Goal: Task Accomplishment & Management: Manage account settings

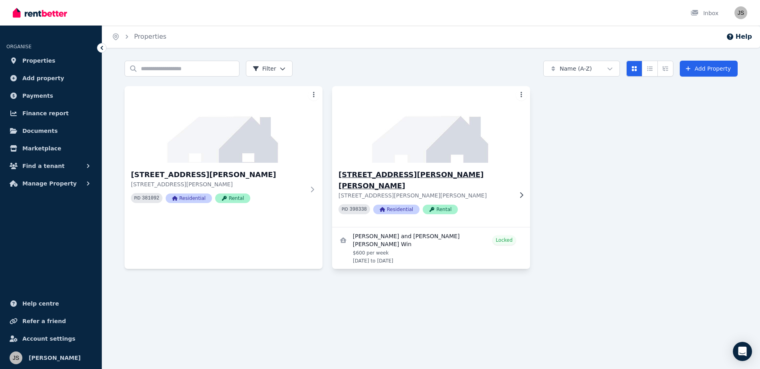
click at [411, 138] on img at bounding box center [431, 124] width 208 height 81
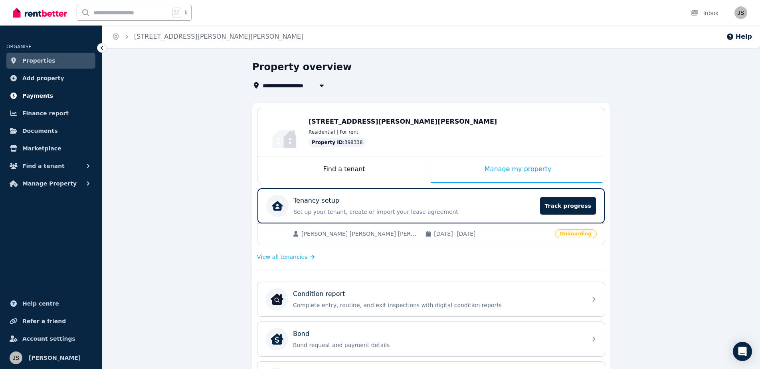
click at [58, 101] on link "Payments" at bounding box center [50, 96] width 89 height 16
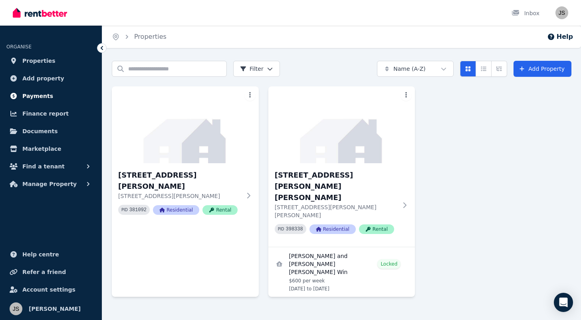
click at [38, 96] on span "Payments" at bounding box center [37, 96] width 31 height 10
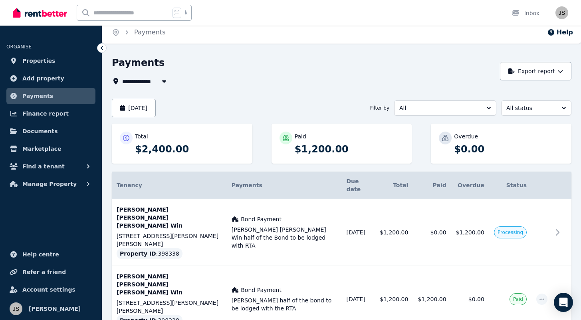
scroll to position [4, 0]
